Goal: Go to known website: Access a specific website the user already knows

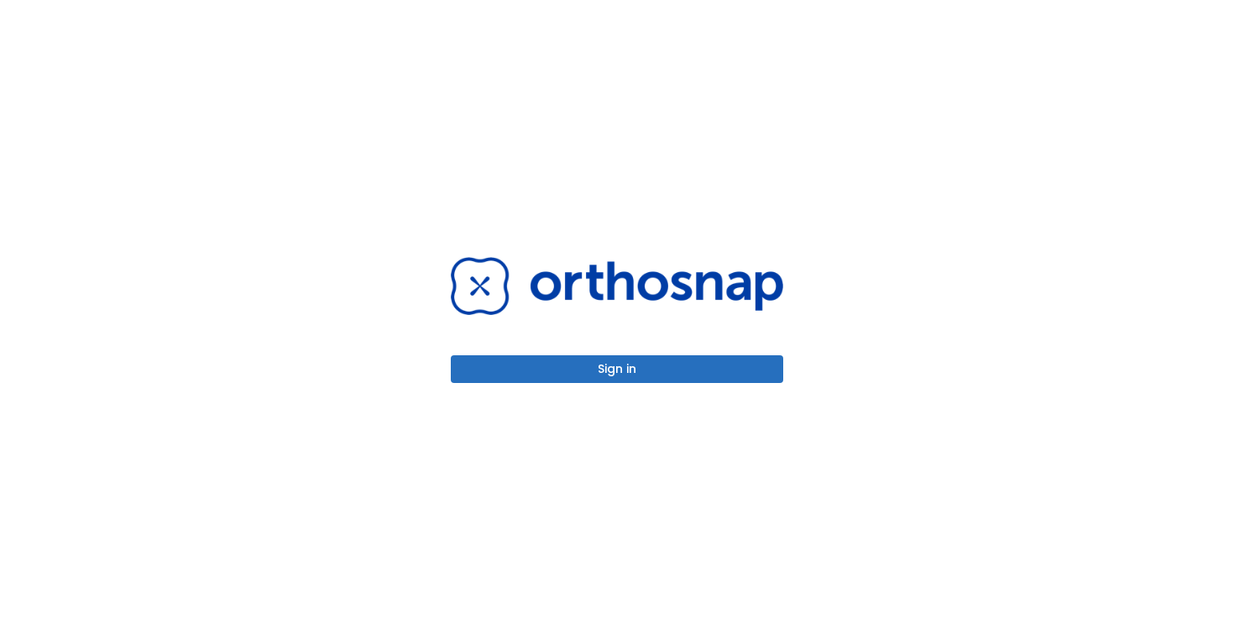
click at [598, 364] on button "Sign in" at bounding box center [617, 369] width 333 height 28
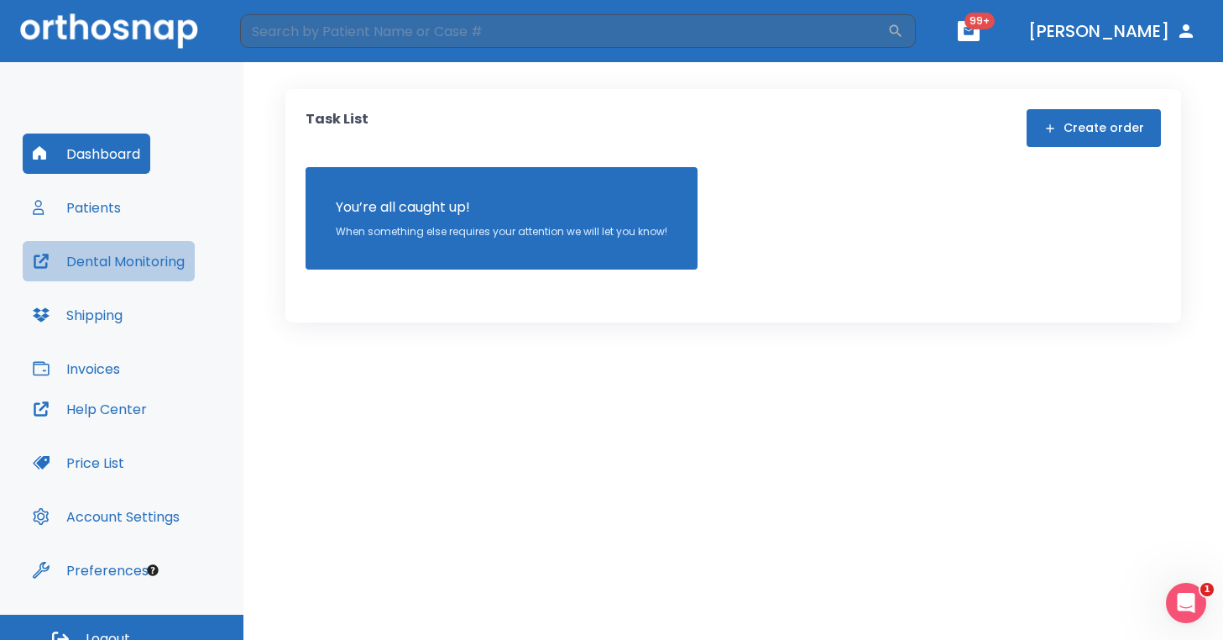
click at [106, 255] on button "Dental Monitoring" at bounding box center [109, 261] width 172 height 40
